Goal: Information Seeking & Learning: Learn about a topic

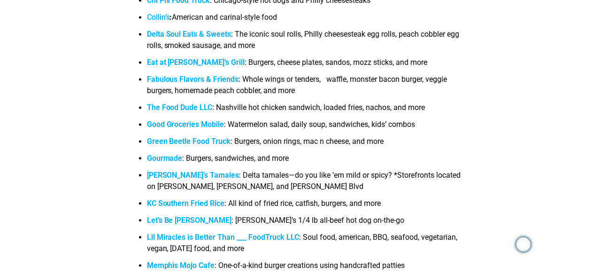
scroll to position [970, 0]
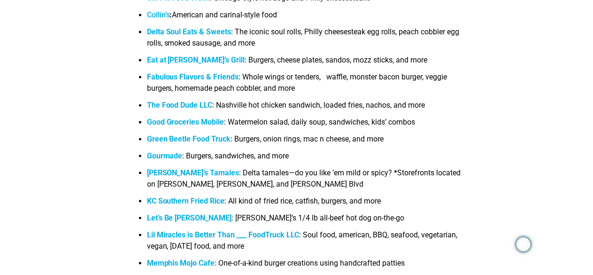
click at [161, 80] on b "Fabulous Flavors & Friends" at bounding box center [193, 76] width 92 height 9
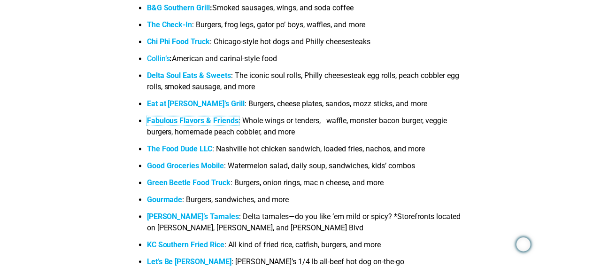
scroll to position [926, 0]
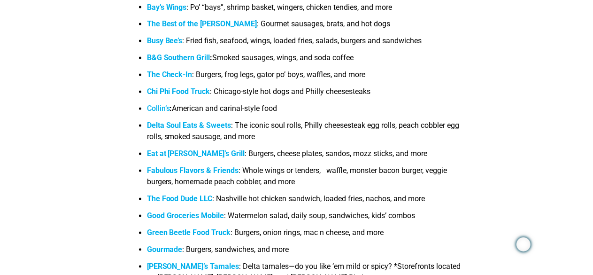
scroll to position [825, 0]
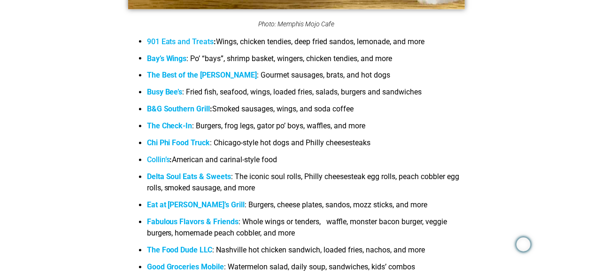
click at [157, 41] on link "901 Eats and Treats" at bounding box center [180, 41] width 67 height 9
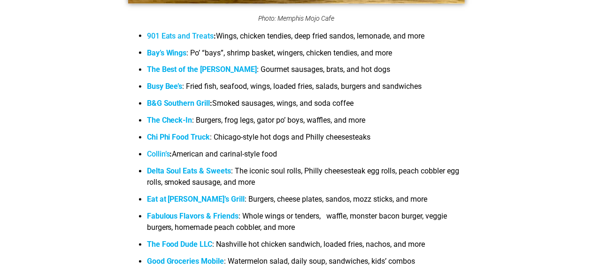
scroll to position [831, 0]
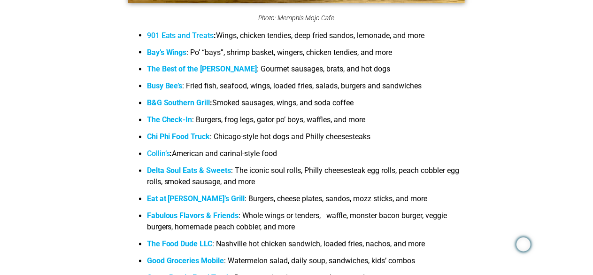
click at [163, 105] on strong "B&G Southern Grill" at bounding box center [178, 103] width 63 height 9
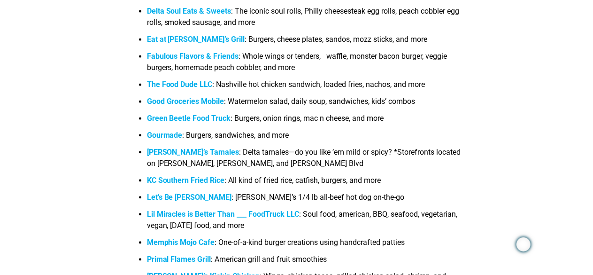
scroll to position [990, 0]
click at [132, 176] on ul "901 Eats and Treats : Wings, chicken tendies, deep fried sandos, lemonade, and …" at bounding box center [296, 188] width 337 height 636
